Goal: Find specific page/section: Find specific page/section

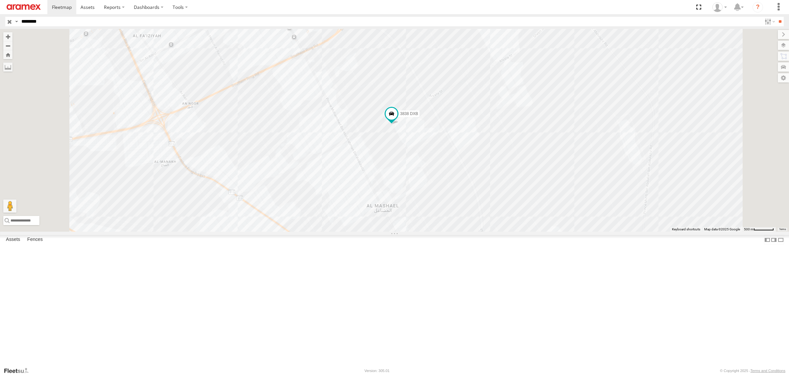
scroll to position [492, 0]
click at [0, 0] on div "3838 DXB Kharj Outlet Aramex-Agility Warehouse Saudi Arabia (KSA) 24.62896 46.8…" at bounding box center [0, 0] width 0 height 0
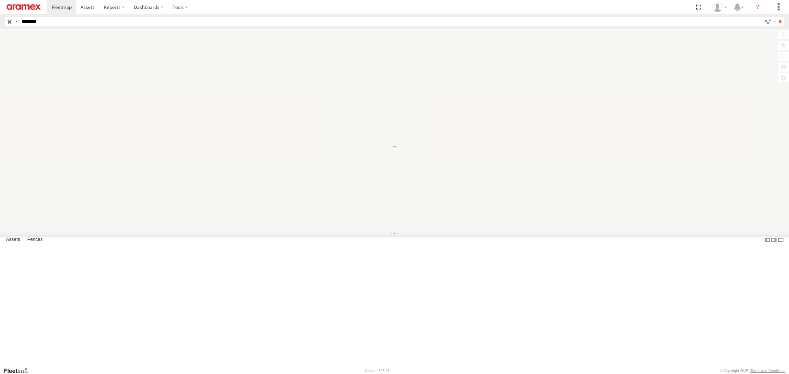
scroll to position [492, 0]
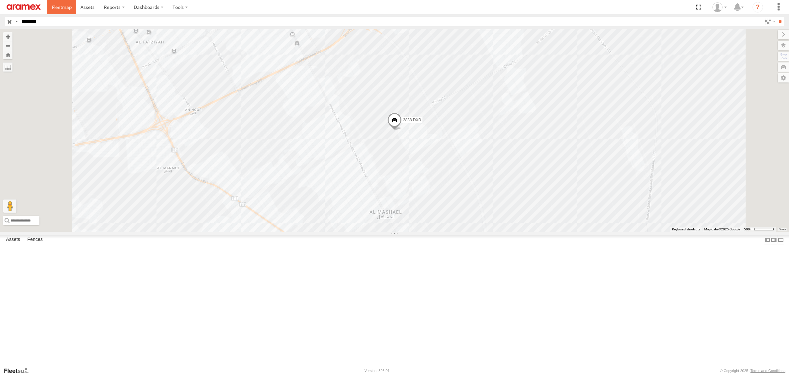
click at [50, 6] on link at bounding box center [61, 7] width 29 height 14
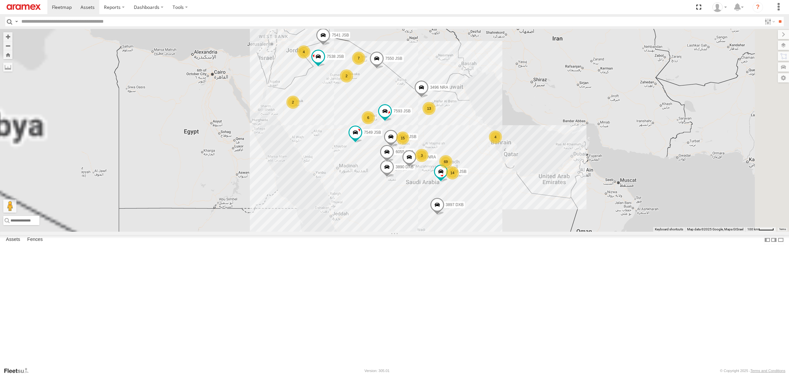
scroll to position [492, 0]
